Goal: Information Seeking & Learning: Learn about a topic

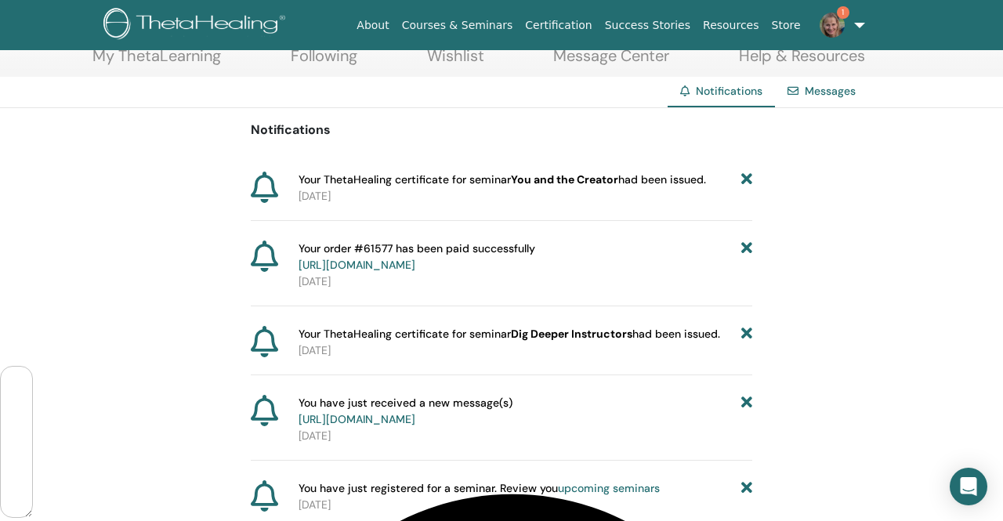
scroll to position [100, 0]
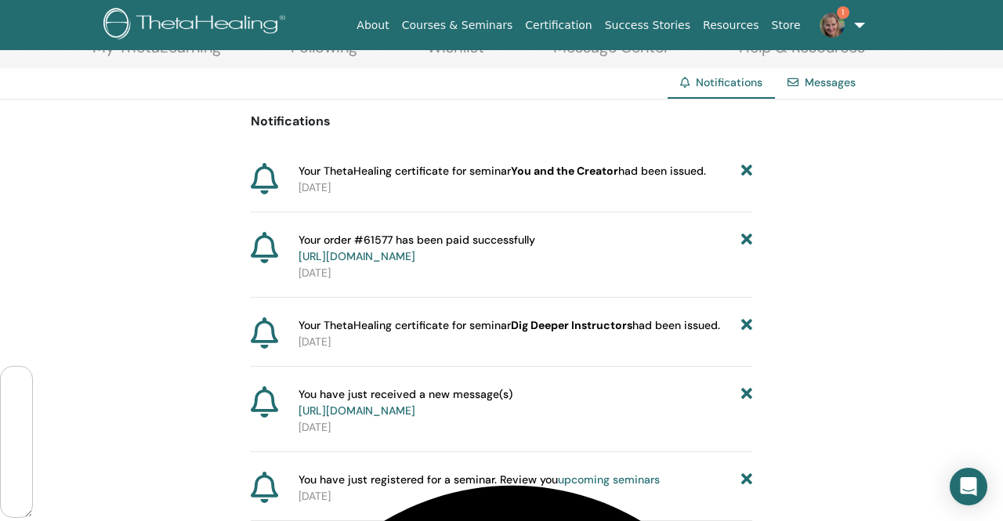
click at [415, 259] on link "https://member.thetahealing.com/member/account/subscriptions/purchases" at bounding box center [356, 256] width 117 height 14
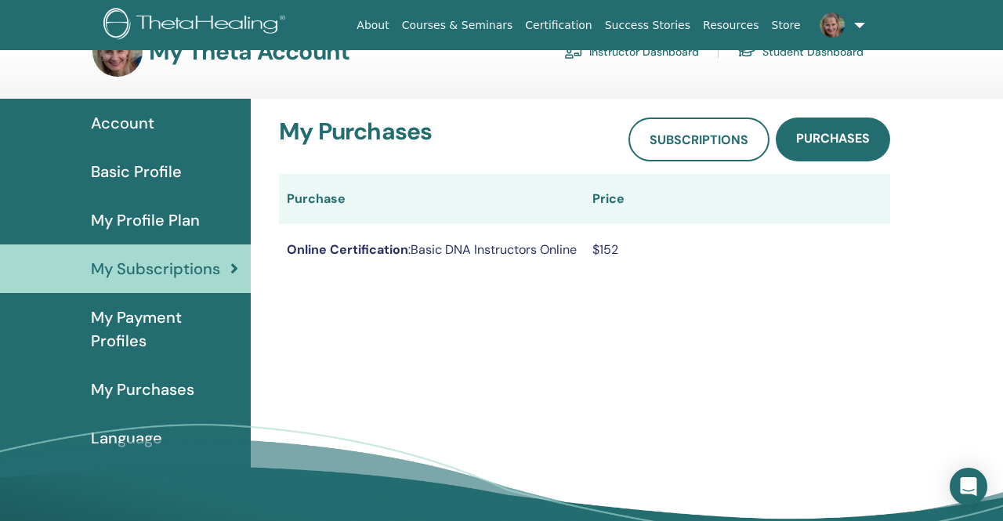
scroll to position [47, 0]
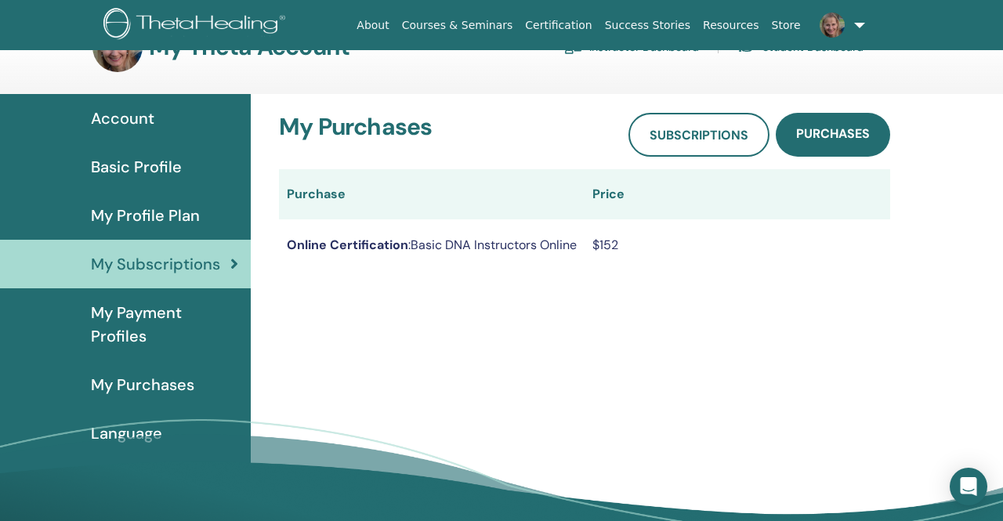
click at [145, 382] on span "My Purchases" at bounding box center [142, 384] width 103 height 23
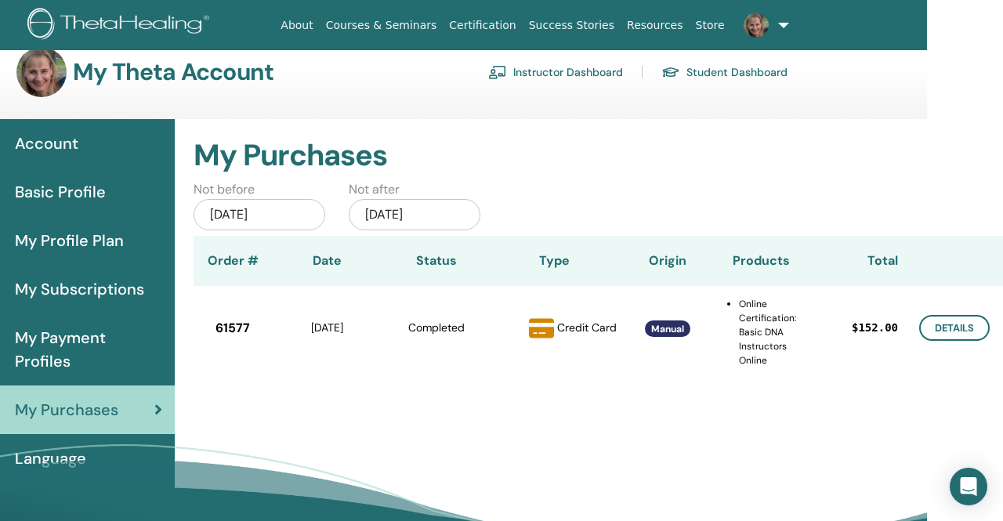
scroll to position [0, 76]
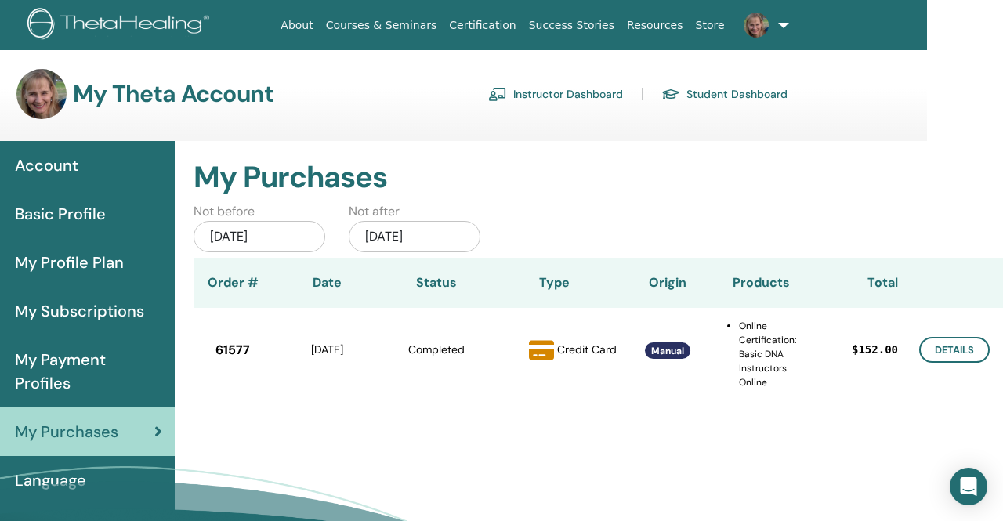
click at [78, 171] on div "Account" at bounding box center [50, 165] width 226 height 23
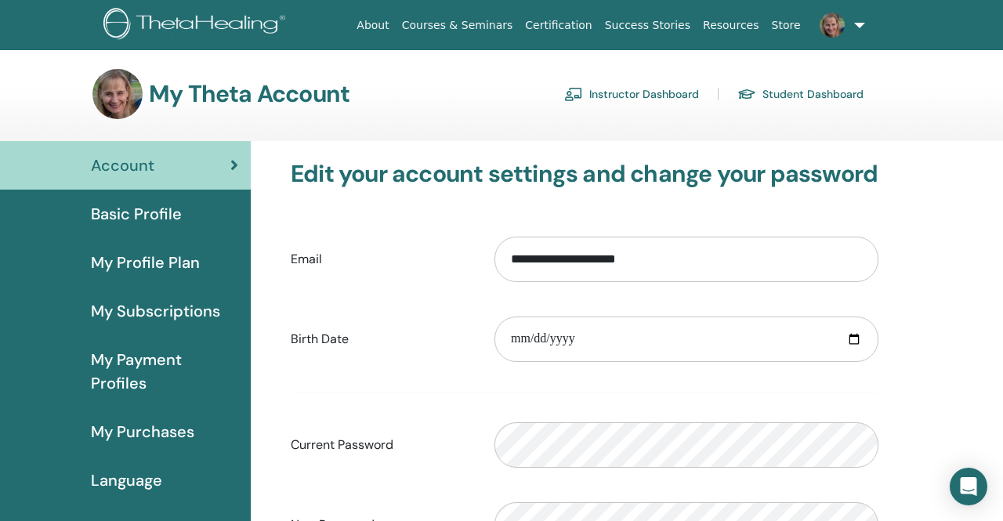
click at [162, 262] on span "My Profile Plan" at bounding box center [145, 262] width 109 height 23
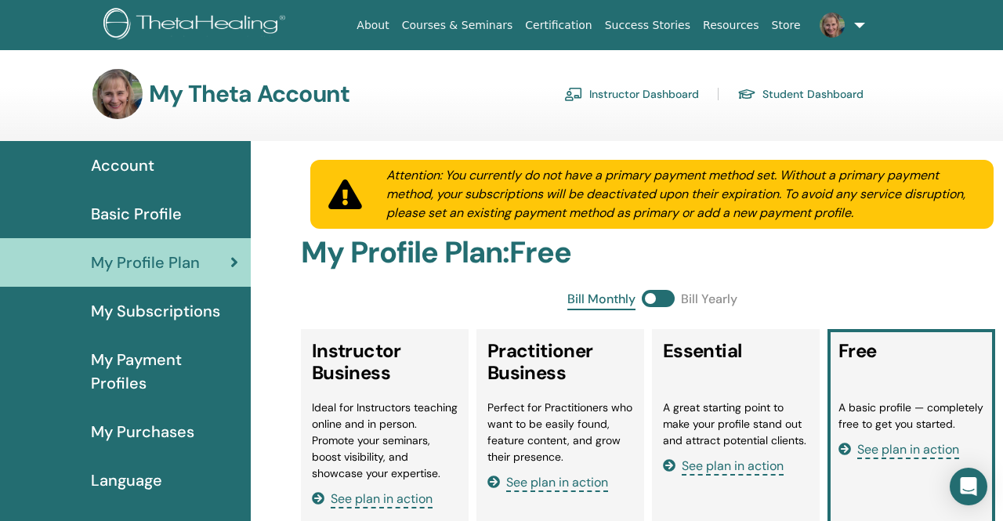
click at [631, 98] on link "Instructor Dashboard" at bounding box center [631, 93] width 135 height 25
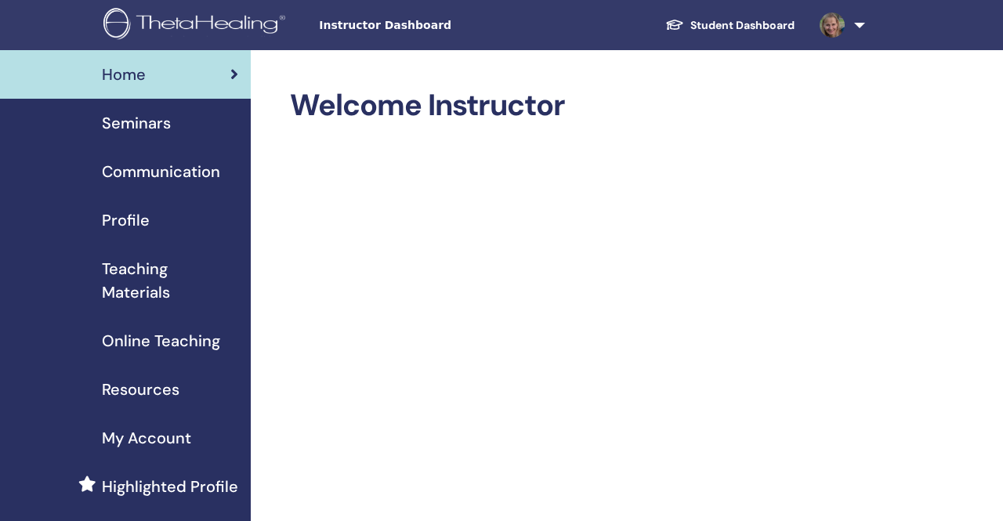
scroll to position [1925, 0]
click at [148, 124] on span "Seminars" at bounding box center [136, 122] width 69 height 23
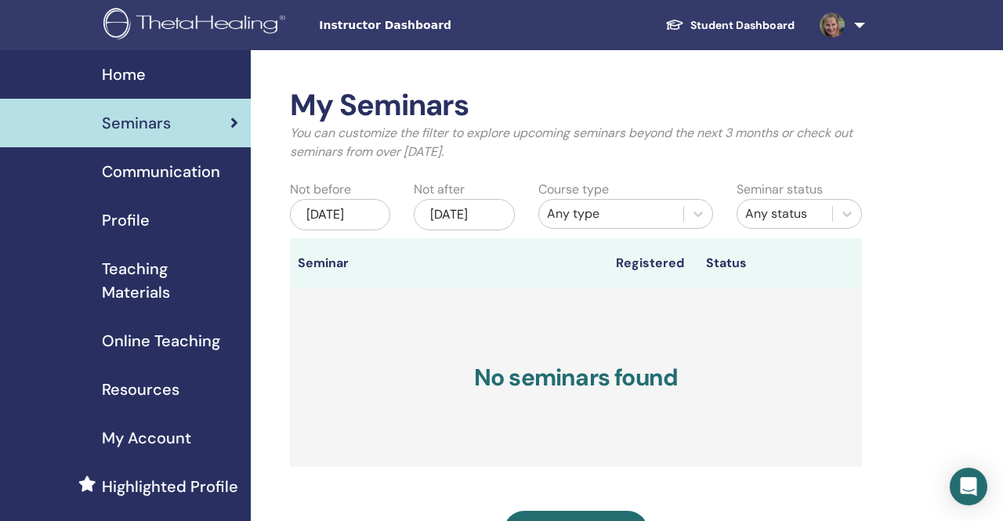
click at [183, 174] on span "Communication" at bounding box center [161, 171] width 118 height 23
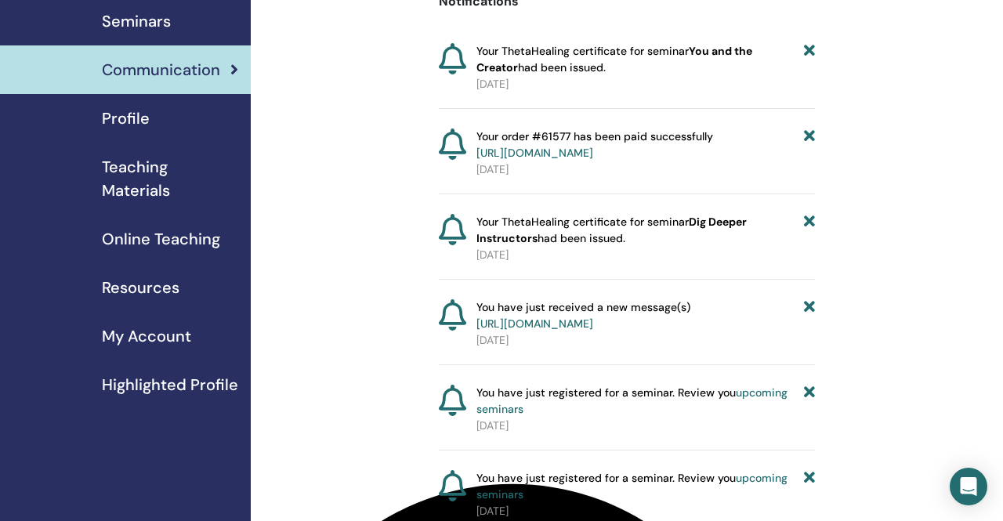
scroll to position [101, 0]
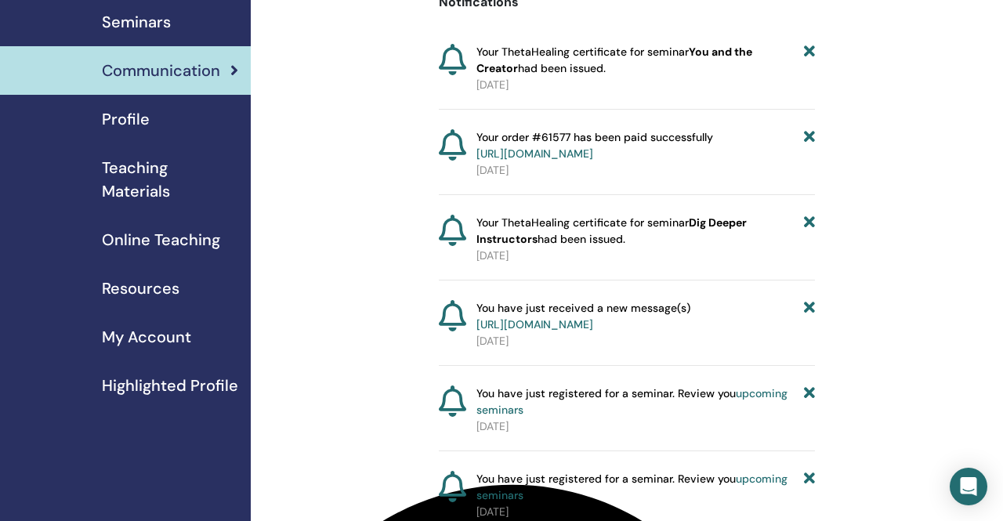
click at [142, 177] on span "Teaching Materials" at bounding box center [170, 179] width 136 height 47
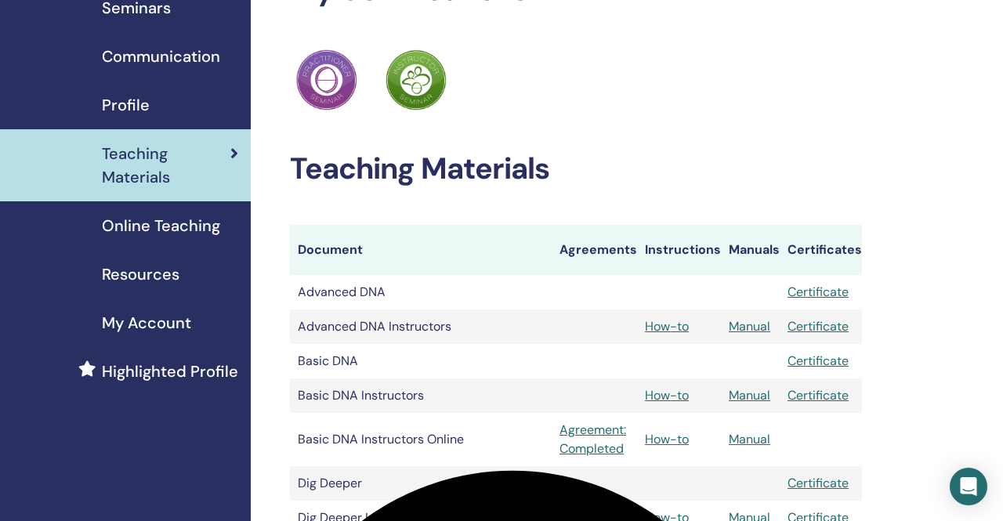
scroll to position [113, 0]
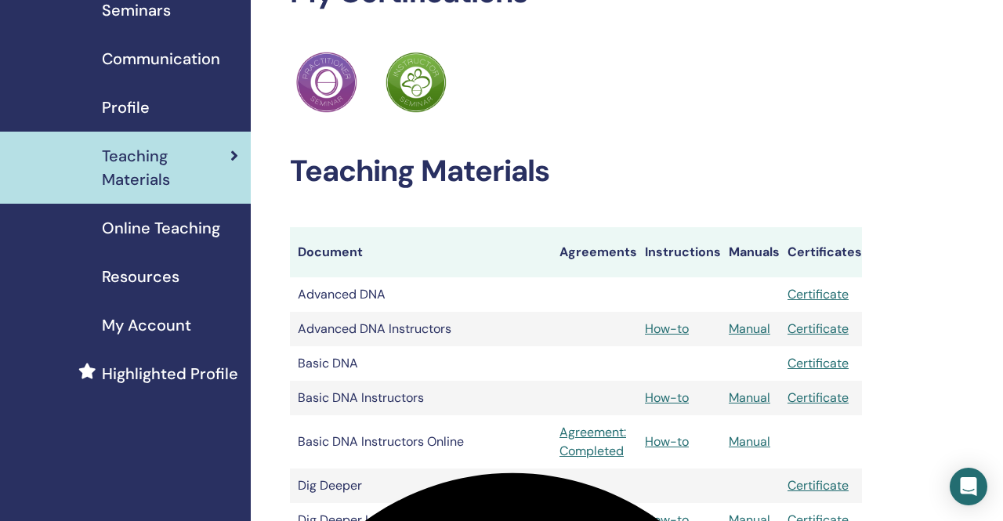
click at [184, 236] on span "Online Teaching" at bounding box center [161, 227] width 118 height 23
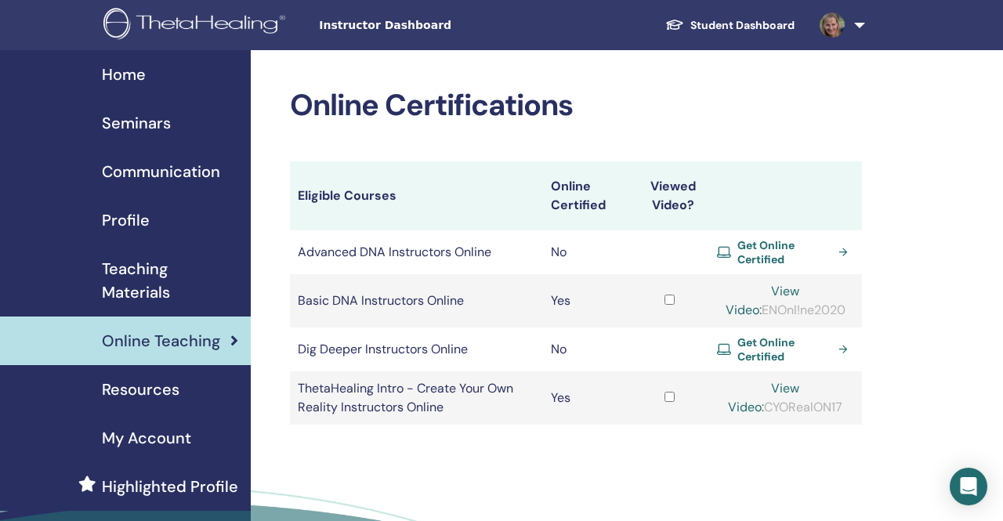
scroll to position [1925, 0]
click at [788, 296] on link "View Video:" at bounding box center [762, 300] width 74 height 35
click at [797, 294] on link "View Video:" at bounding box center [762, 300] width 74 height 35
